Goal: Task Accomplishment & Management: Complete application form

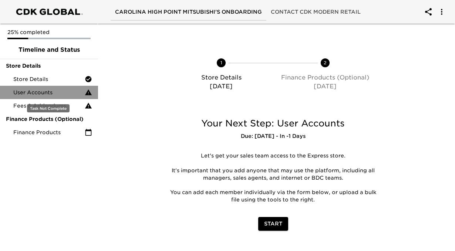
click at [63, 95] on span "User Accounts" at bounding box center [48, 92] width 71 height 7
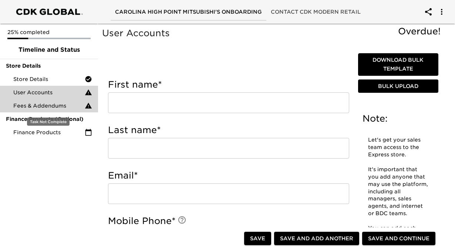
click at [58, 108] on span "Fees & Addendums" at bounding box center [48, 105] width 71 height 7
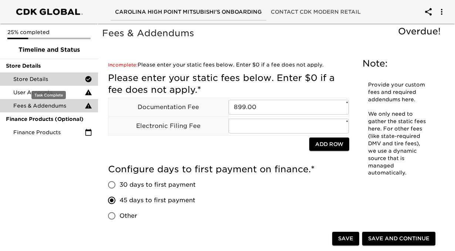
click at [57, 73] on div "Store Details" at bounding box center [49, 79] width 98 height 13
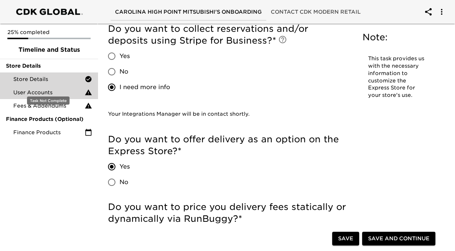
scroll to position [1118, 0]
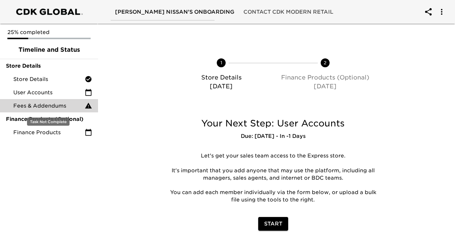
click at [60, 104] on span "Fees & Addendums" at bounding box center [48, 105] width 71 height 7
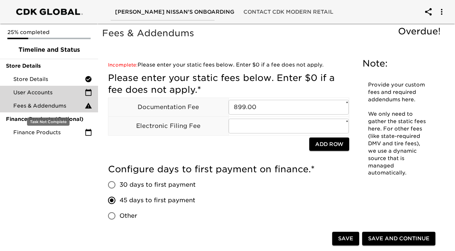
click at [62, 92] on span "User Accounts" at bounding box center [48, 92] width 71 height 7
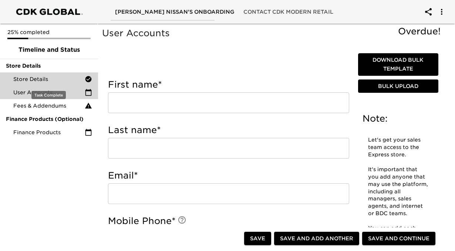
click at [59, 80] on span "Store Details" at bounding box center [48, 78] width 71 height 7
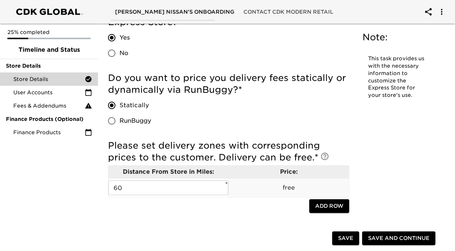
scroll to position [1210, 0]
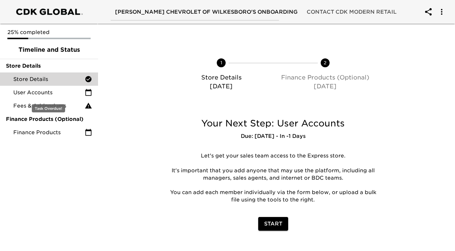
click at [75, 80] on span "Store Details" at bounding box center [48, 78] width 71 height 7
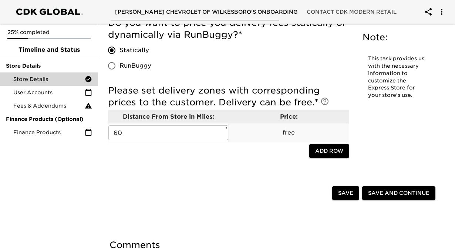
scroll to position [1261, 0]
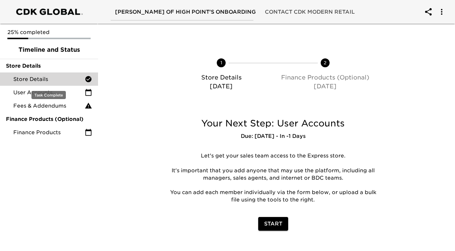
click at [62, 81] on span "Store Details" at bounding box center [48, 78] width 71 height 7
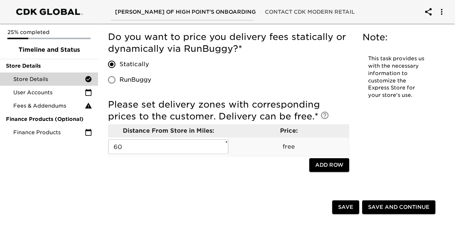
scroll to position [1267, 0]
